Goal: Navigation & Orientation: Find specific page/section

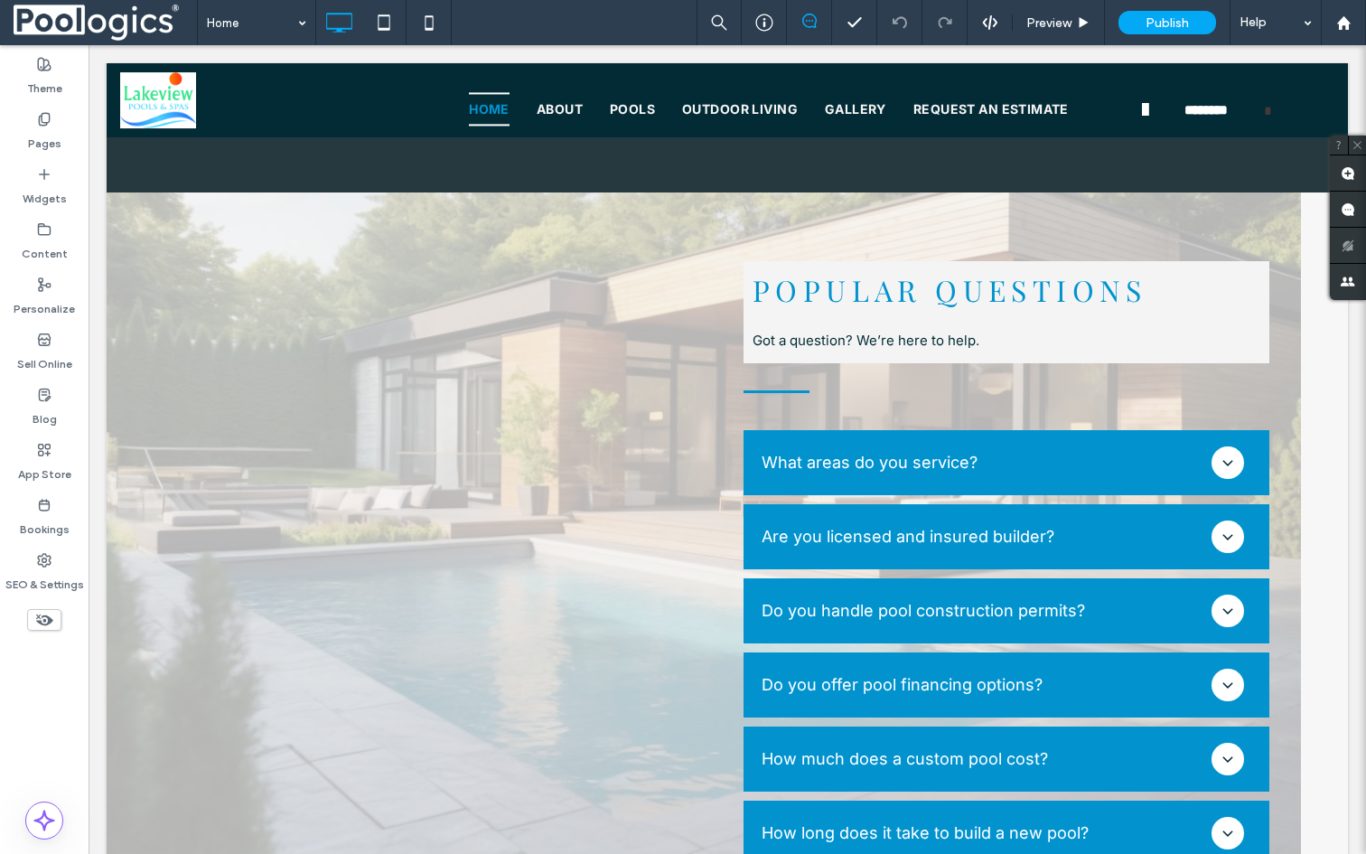
scroll to position [6013, 0]
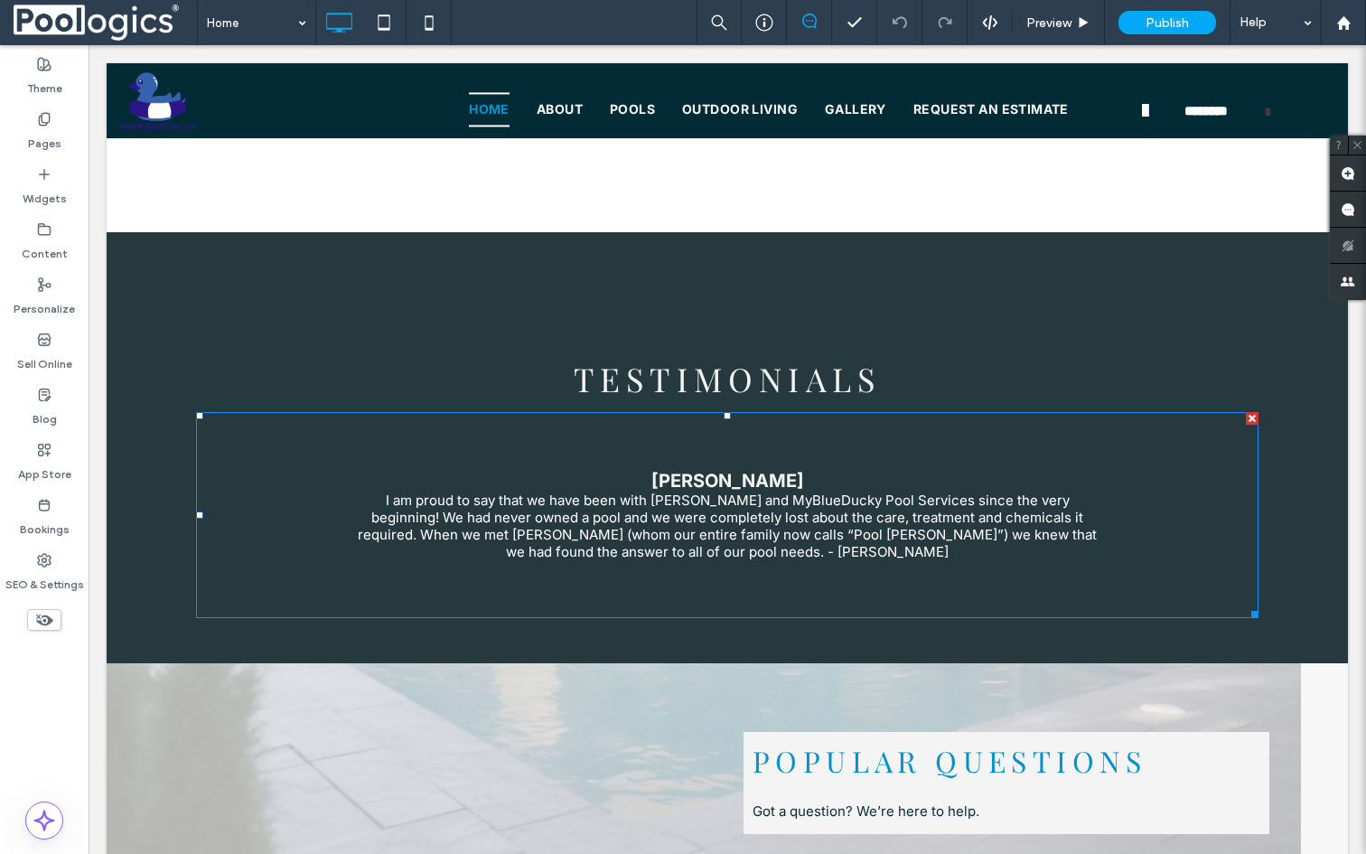
scroll to position [5325, 0]
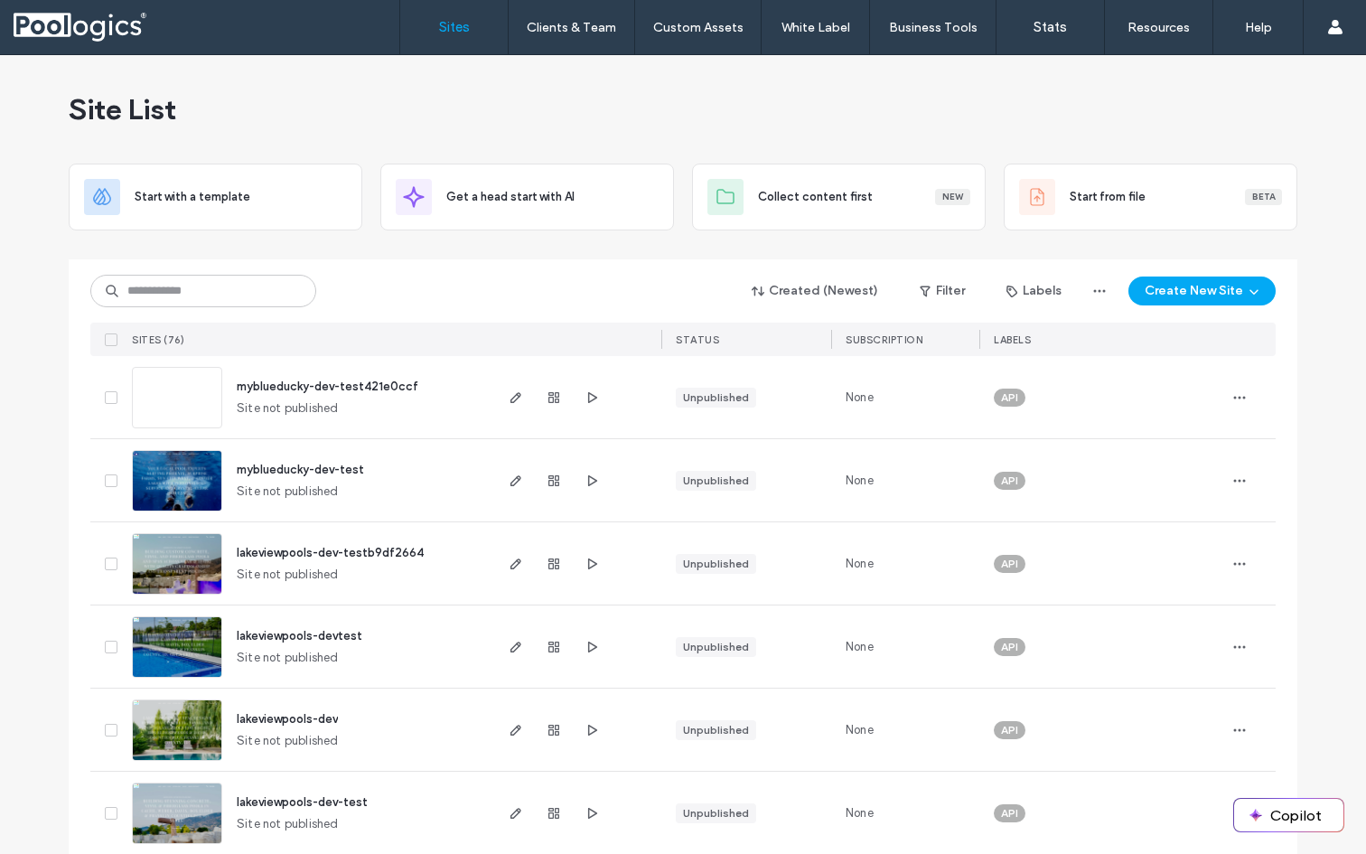
click at [333, 472] on span "myblueducky-dev-test" at bounding box center [300, 469] width 127 height 14
